Goal: Task Accomplishment & Management: Complete application form

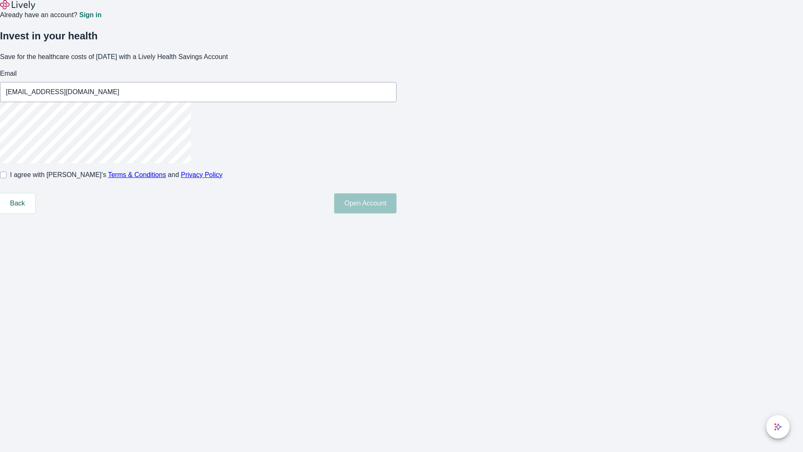
click at [7, 178] on input "I agree with Lively’s Terms & Conditions and Privacy Policy" at bounding box center [3, 174] width 7 height 7
checkbox input "true"
click at [396, 213] on button "Open Account" at bounding box center [365, 203] width 62 height 20
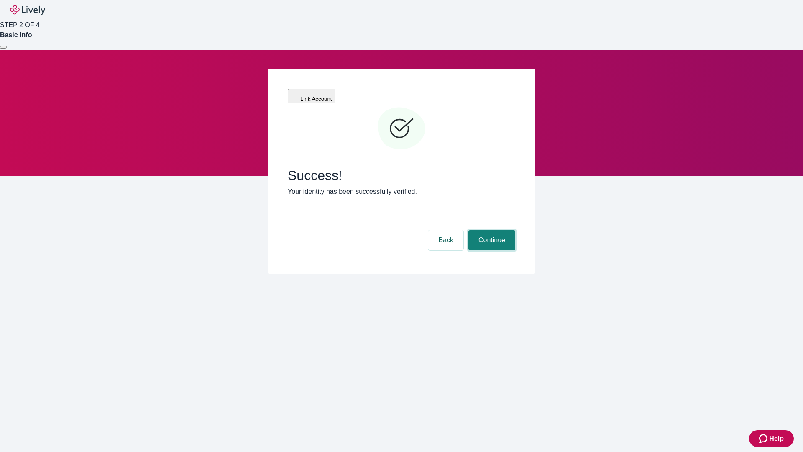
click at [491, 230] on button "Continue" at bounding box center [491, 240] width 47 height 20
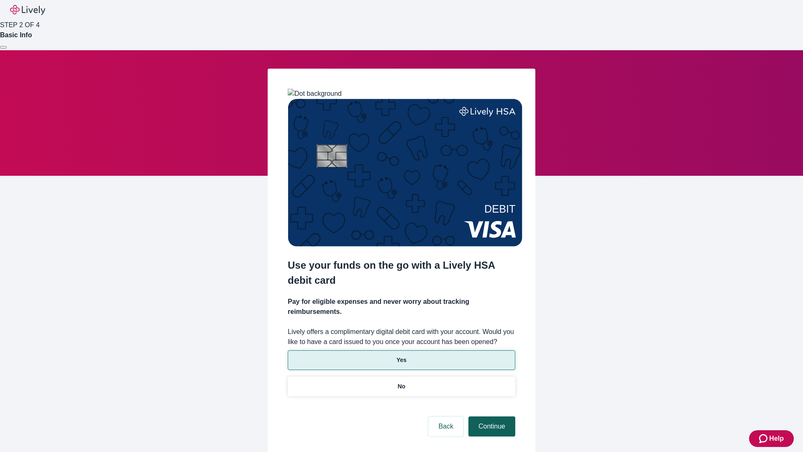
click at [401, 355] on p "Yes" at bounding box center [401, 359] width 10 height 9
click at [491, 416] on button "Continue" at bounding box center [491, 426] width 47 height 20
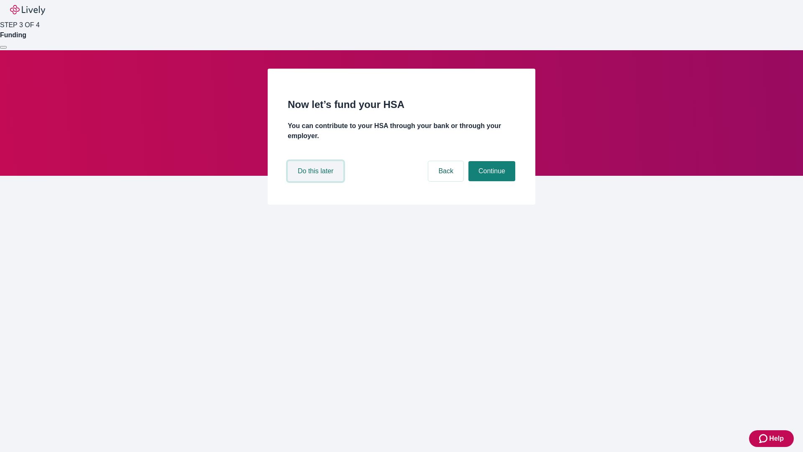
click at [317, 181] on button "Do this later" at bounding box center [316, 171] width 56 height 20
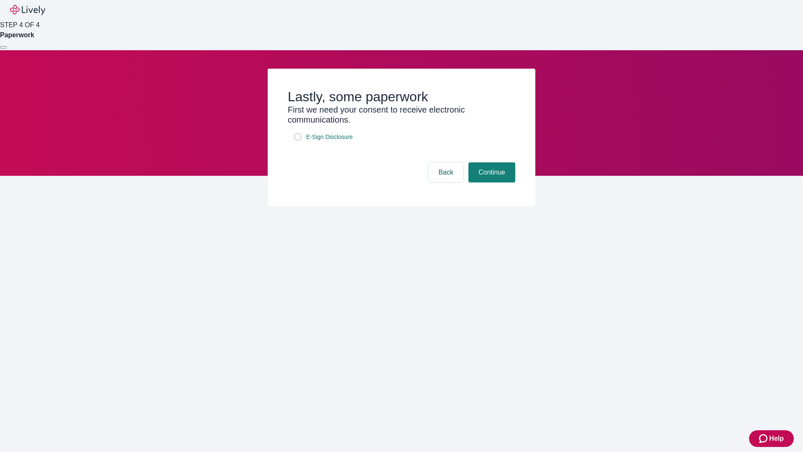
click at [298, 140] on input "E-Sign Disclosure" at bounding box center [297, 136] width 7 height 7
checkbox input "true"
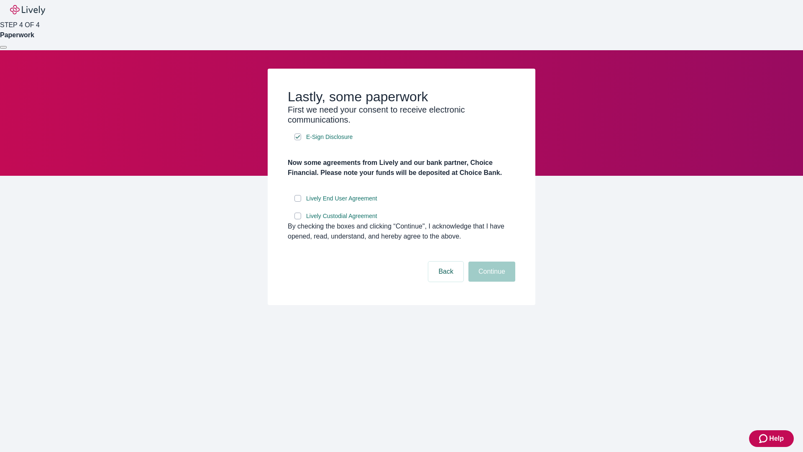
click at [298, 202] on input "Lively End User Agreement" at bounding box center [297, 198] width 7 height 7
checkbox input "true"
click at [298, 219] on input "Lively Custodial Agreement" at bounding box center [297, 215] width 7 height 7
checkbox input "true"
click at [491, 281] on button "Continue" at bounding box center [491, 271] width 47 height 20
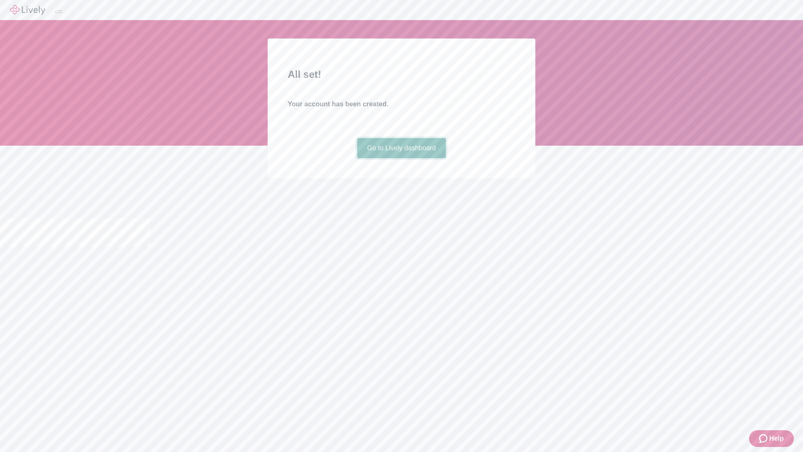
click at [401, 158] on link "Go to Lively dashboard" at bounding box center [401, 148] width 89 height 20
